Goal: Book appointment/travel/reservation

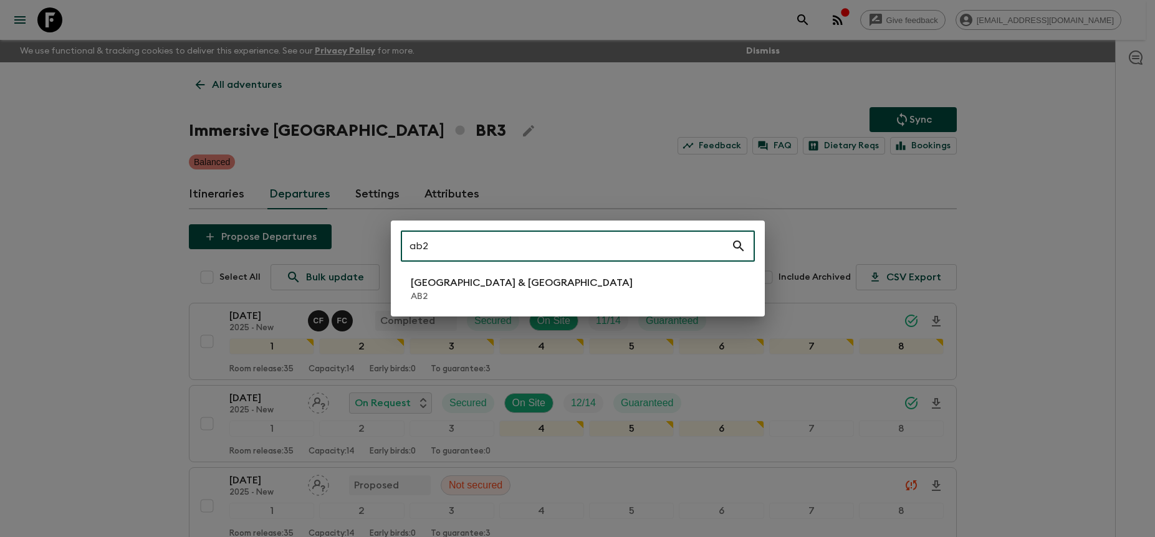
type input "ab2"
click at [640, 277] on li "Argentina & [GEOGRAPHIC_DATA] AB2" at bounding box center [578, 289] width 354 height 35
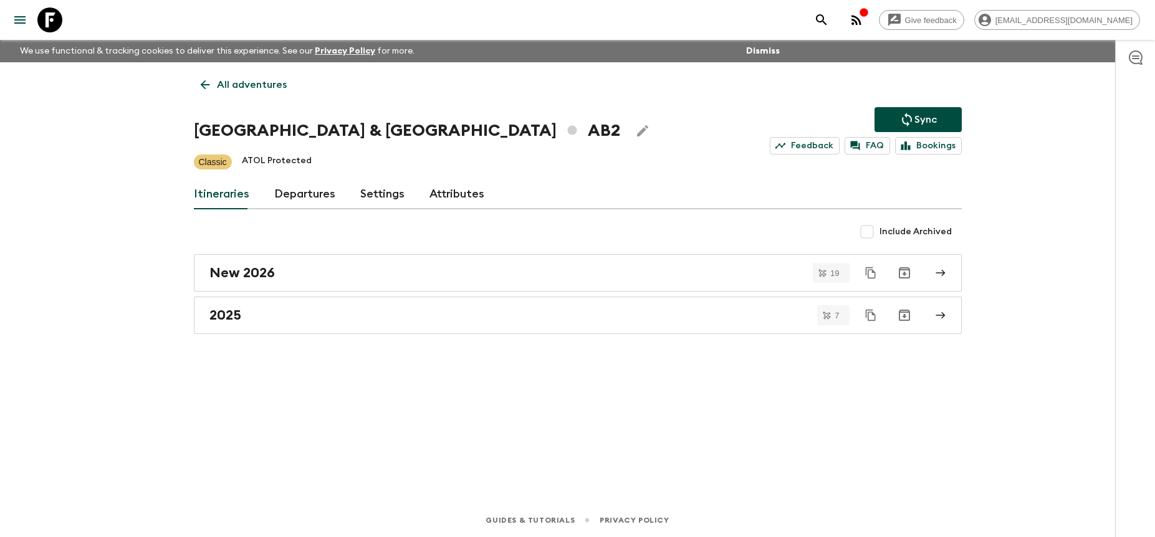
click at [314, 200] on link "Departures" at bounding box center [304, 195] width 61 height 30
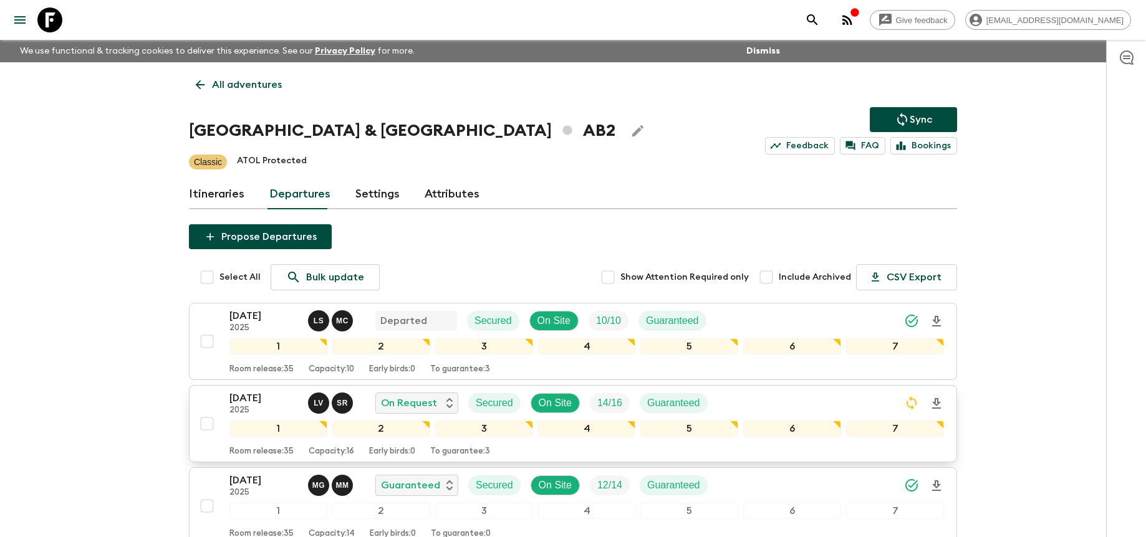
click at [799, 395] on div "[DATE] 2025 L V S R On Request Secured On Site 14 / 16 Guaranteed" at bounding box center [586, 403] width 715 height 25
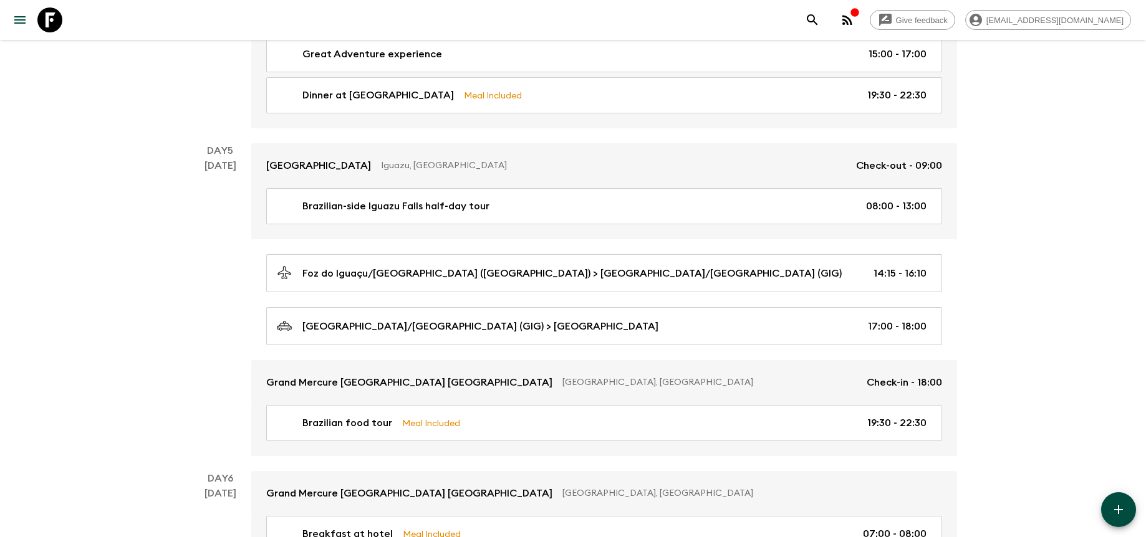
scroll to position [1384, 0]
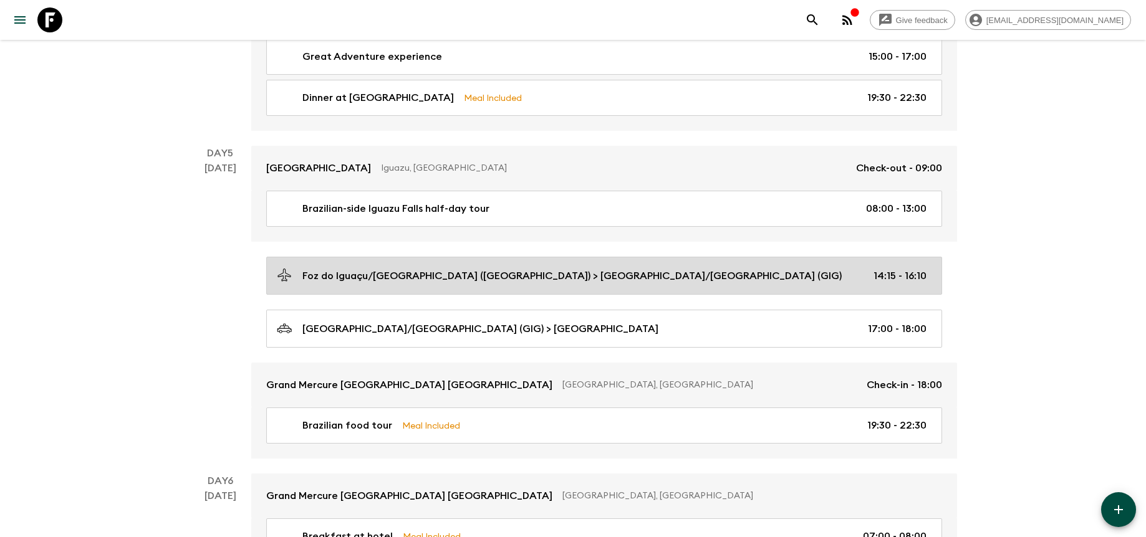
click at [803, 280] on link "Foz do Iguaçu/[GEOGRAPHIC_DATA] ([GEOGRAPHIC_DATA]) > [GEOGRAPHIC_DATA]/[GEOGRA…" at bounding box center [604, 276] width 676 height 38
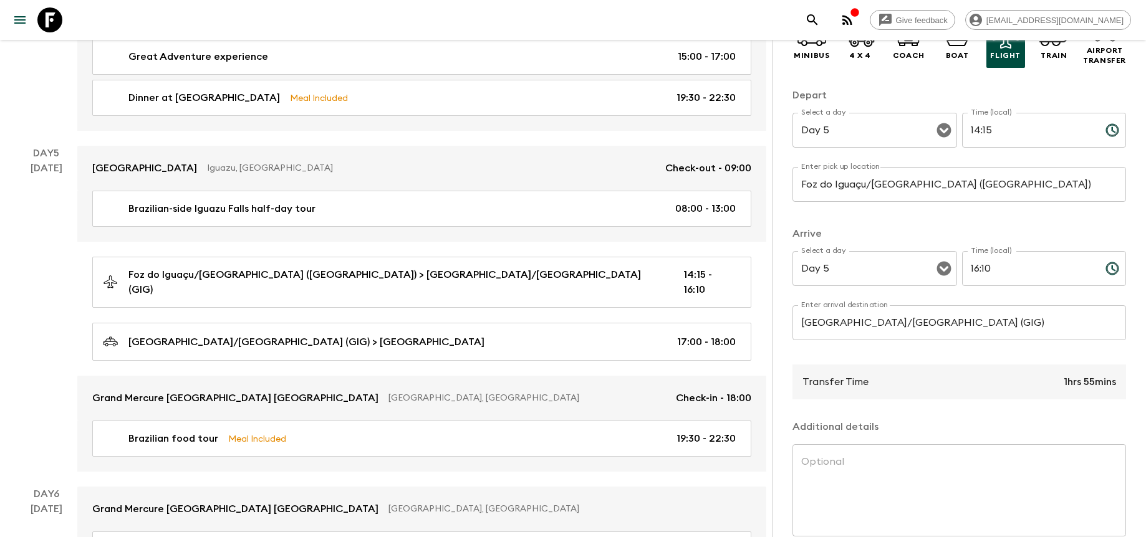
scroll to position [125, 0]
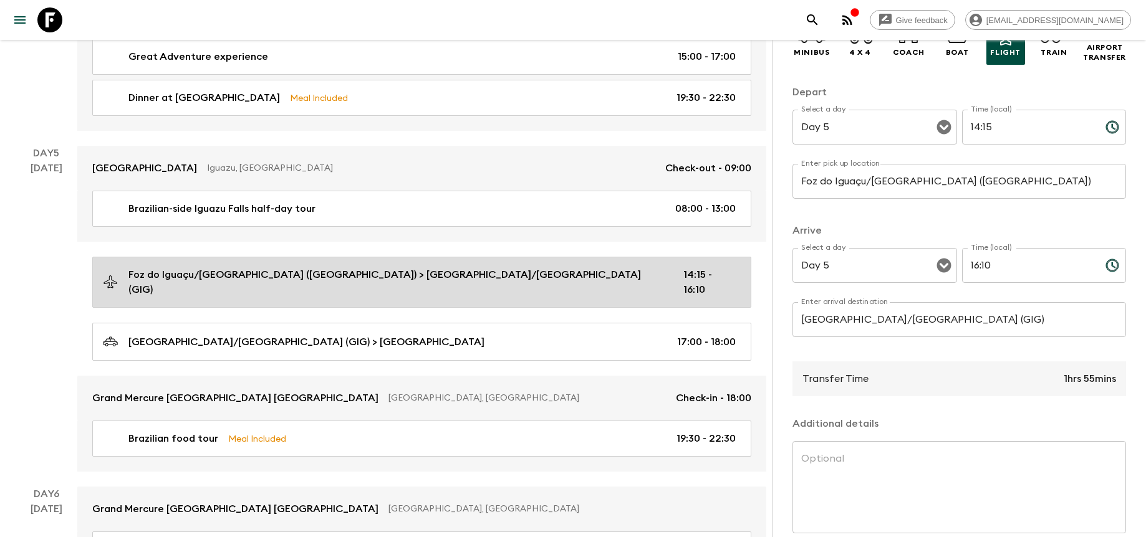
click at [616, 269] on div "Foz do Iguaçu/[GEOGRAPHIC_DATA] ([GEOGRAPHIC_DATA]) > [GEOGRAPHIC_DATA]/[GEOGRA…" at bounding box center [419, 283] width 633 height 30
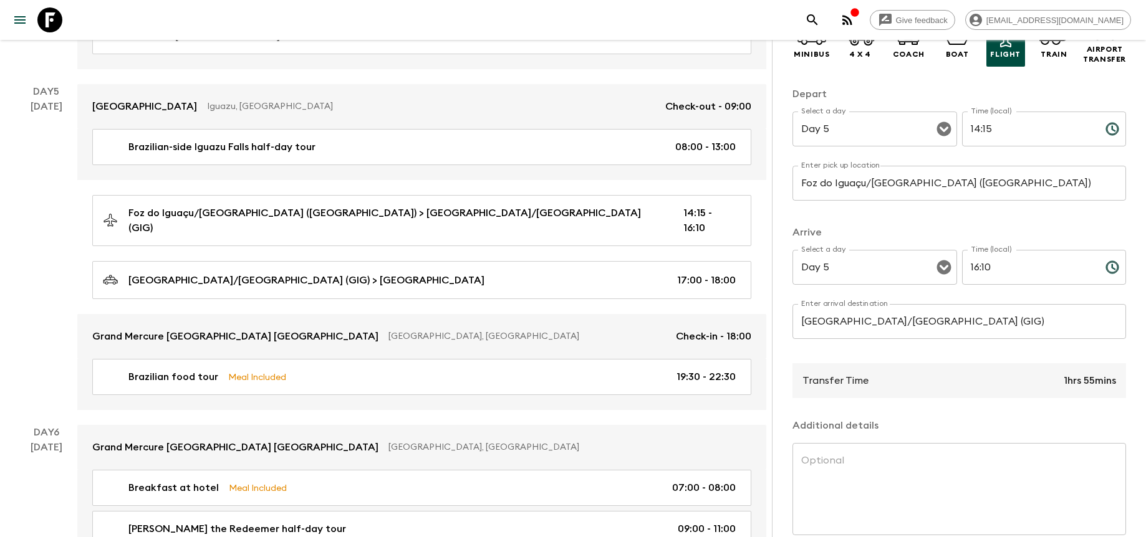
scroll to position [1448, 0]
